Goal: Task Accomplishment & Management: Manage account settings

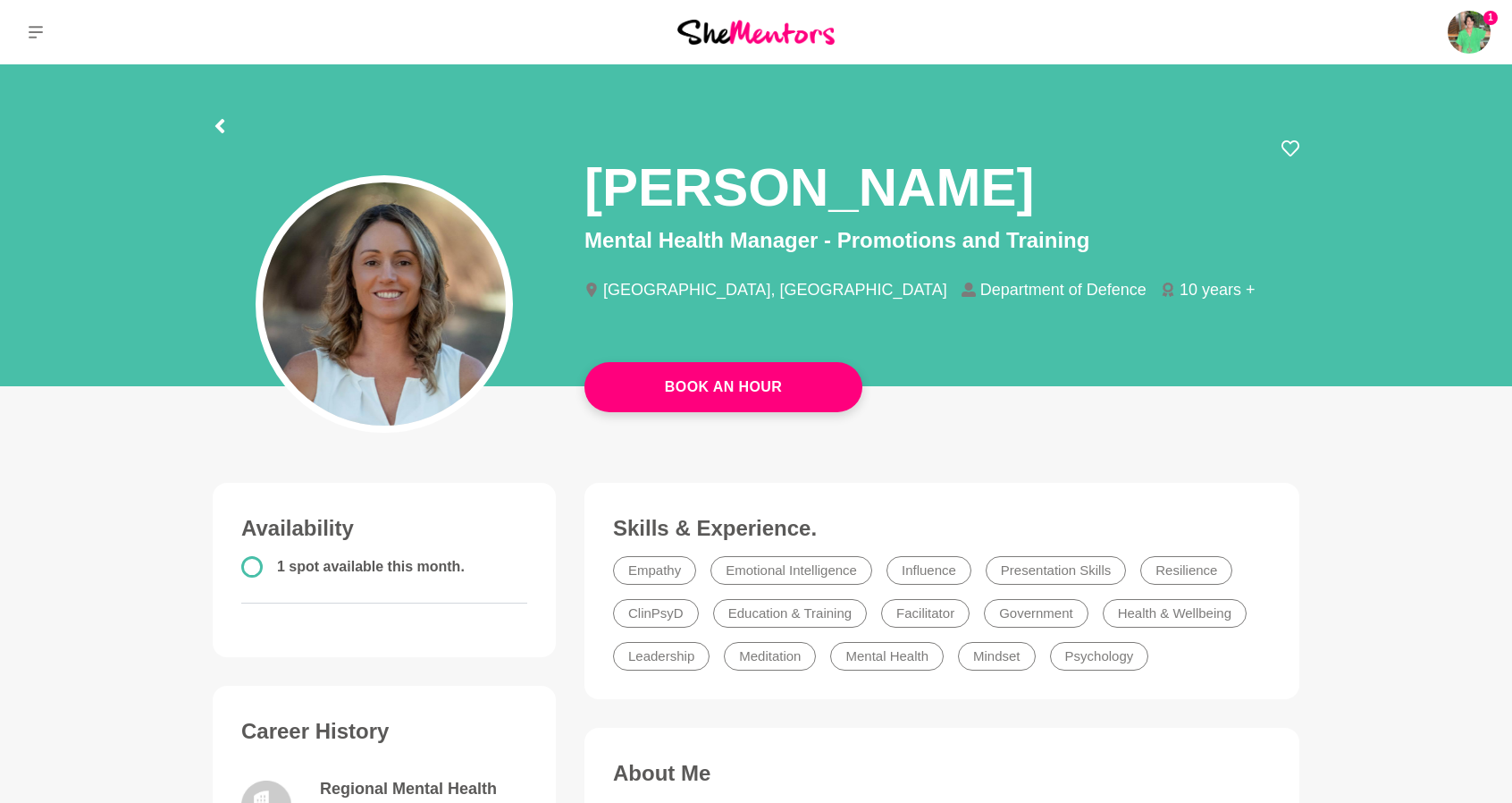
scroll to position [89, 0]
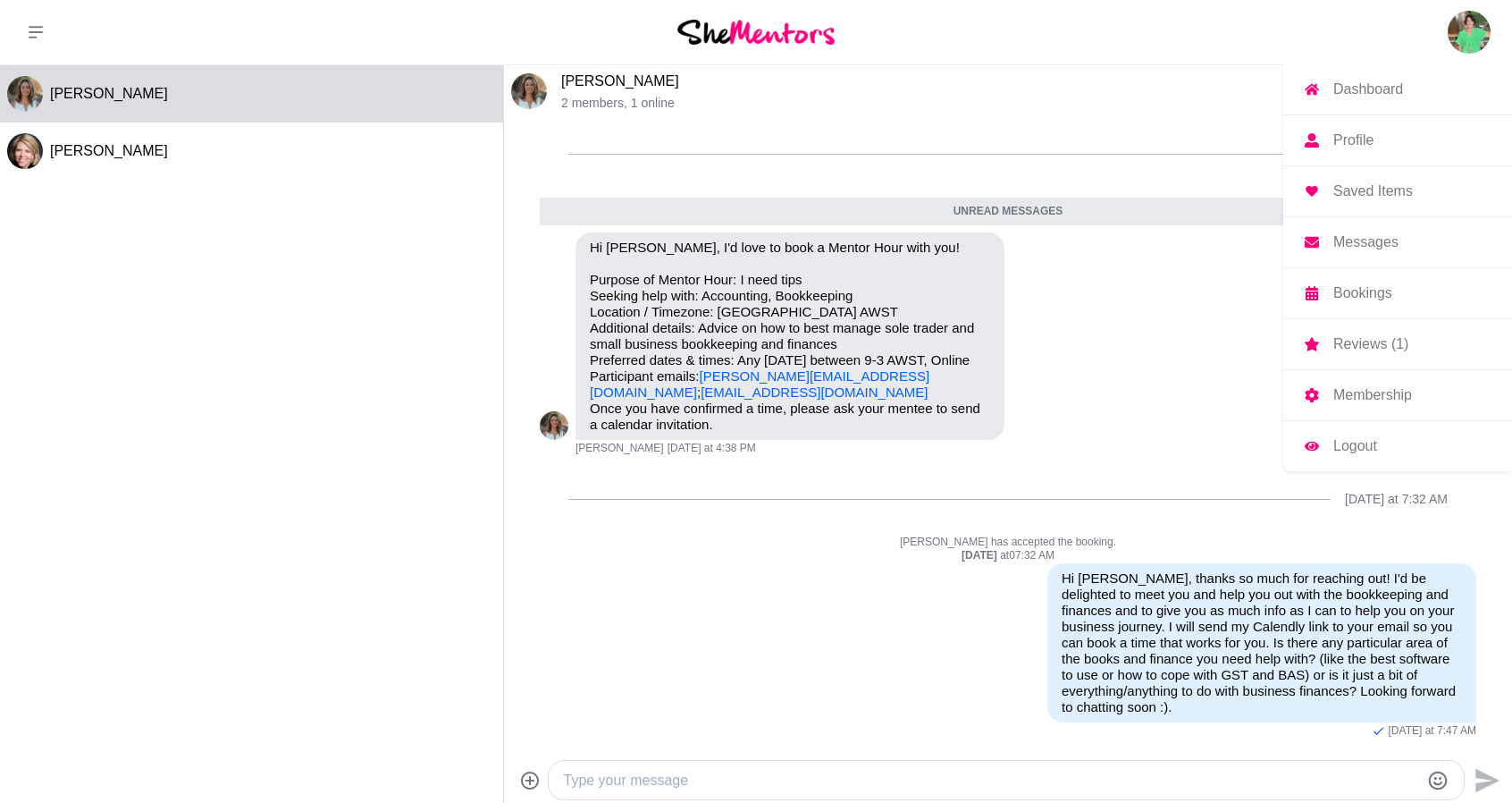
click at [1487, 22] on img at bounding box center [1469, 32] width 43 height 43
click at [1358, 442] on p "Logout" at bounding box center [1354, 446] width 44 height 15
